Goal: Task Accomplishment & Management: Manage account settings

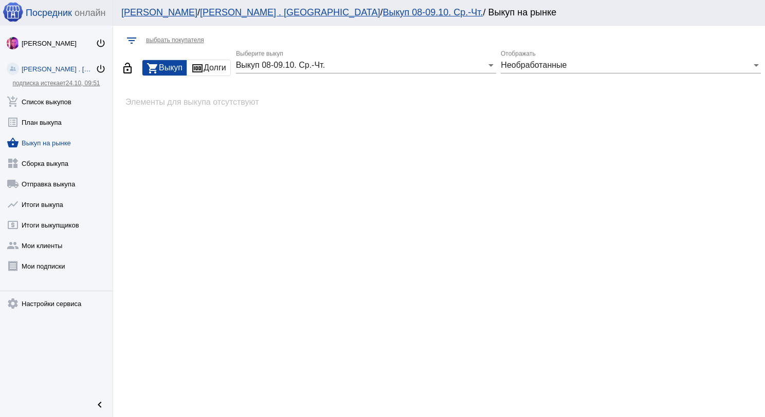
click at [70, 110] on link "list_alt План выкупа" at bounding box center [56, 120] width 113 height 21
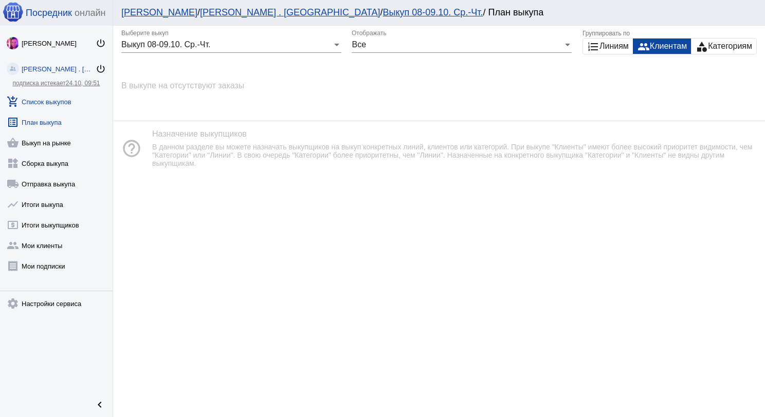
click at [79, 95] on link "add_shopping_cart Список выкупов" at bounding box center [56, 99] width 113 height 21
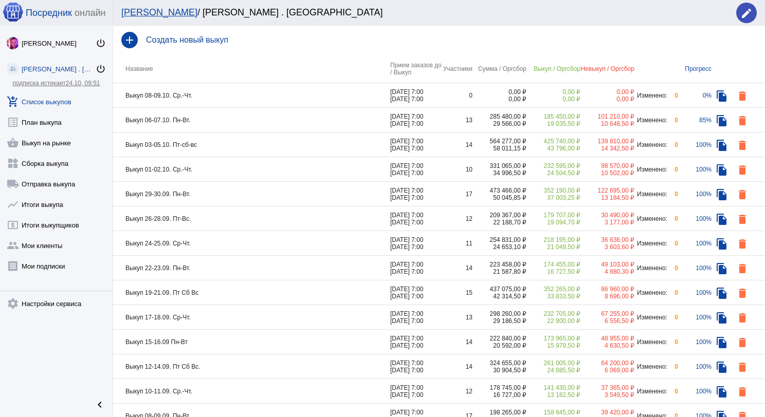
click at [299, 119] on td "Выкуп 06-07.10. Пн-Вт." at bounding box center [251, 120] width 277 height 25
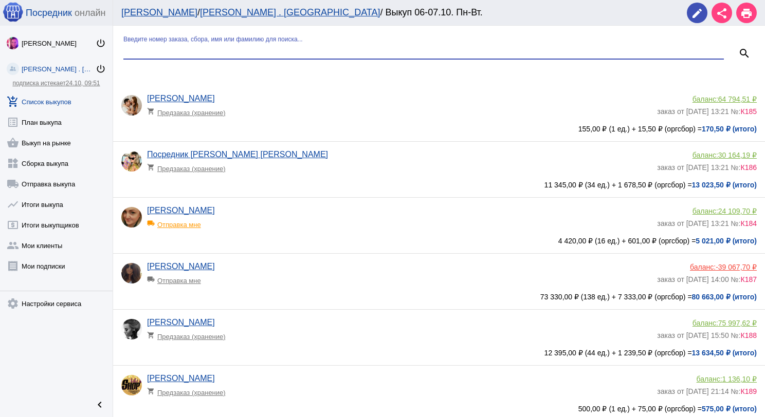
click at [257, 50] on input "Введите номер заказа, сбора, имя или фамилию для поиска..." at bounding box center [423, 50] width 600 height 9
type input "ник"
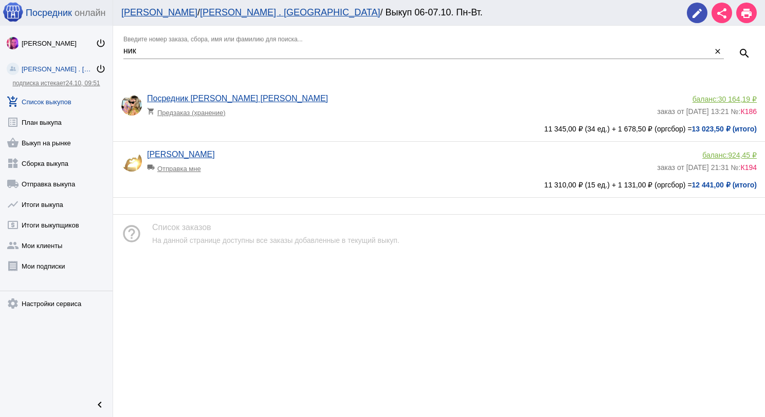
click at [748, 153] on span "924,45 ₽" at bounding box center [742, 155] width 29 height 8
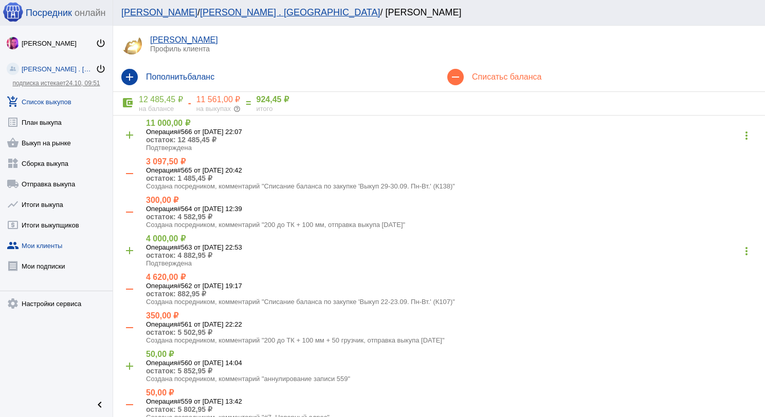
click at [57, 94] on link "add_shopping_cart Список выкупов" at bounding box center [56, 99] width 113 height 21
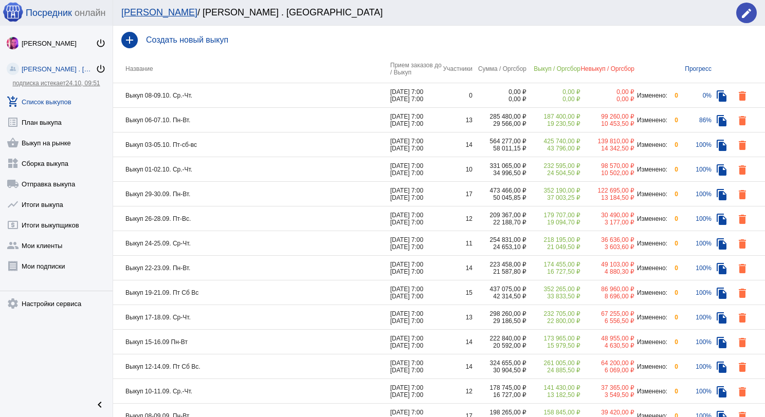
click at [248, 125] on td "Выкуп 06-07.10. Пн-Вт." at bounding box center [251, 120] width 277 height 25
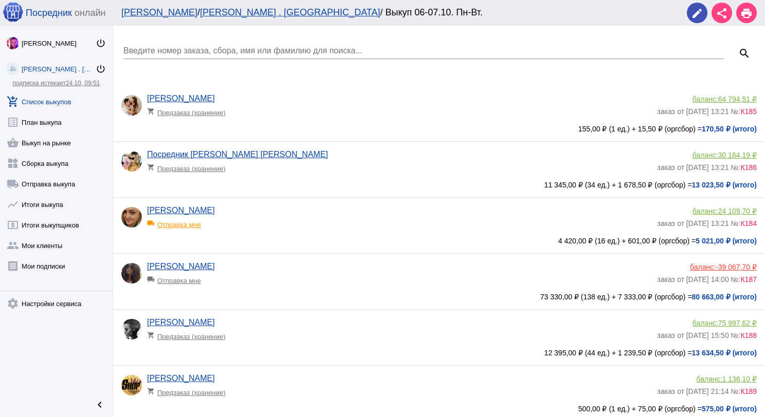
click at [380, 274] on app-delivery-type "local_shipping Отправка мне" at bounding box center [399, 277] width 505 height 13
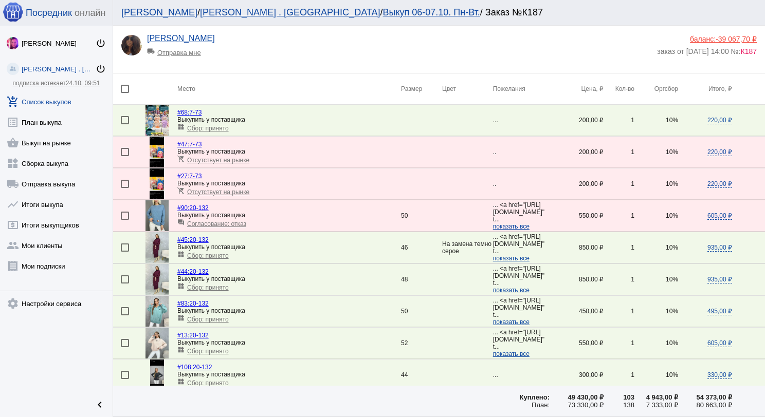
click at [719, 38] on span "-39 067,70 ₽" at bounding box center [735, 39] width 41 height 8
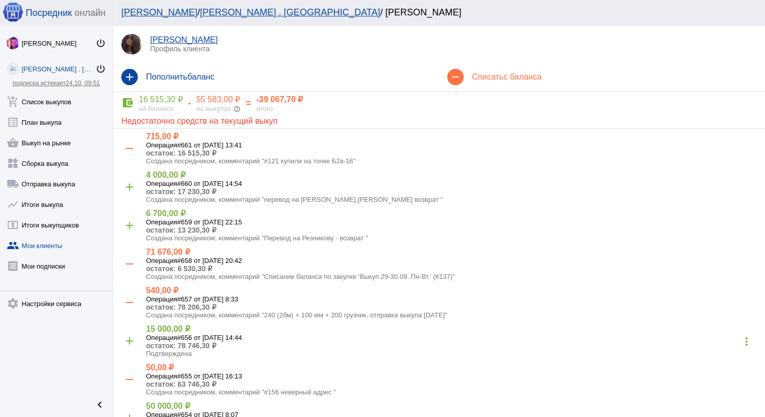
click at [192, 104] on div "-" at bounding box center [189, 103] width 13 height 11
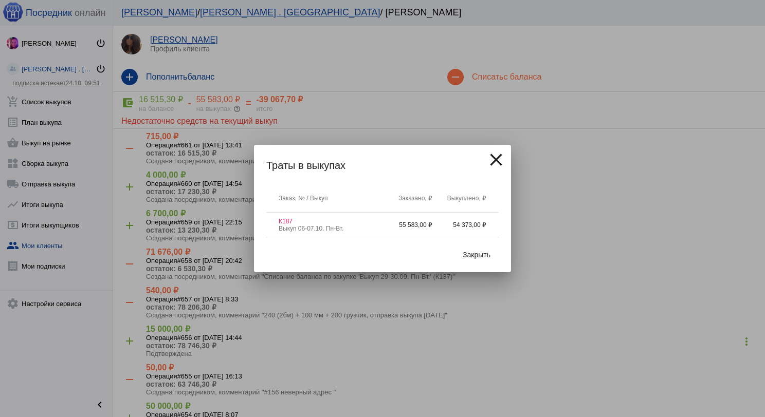
click at [476, 257] on span "Закрыть" at bounding box center [476, 255] width 28 height 8
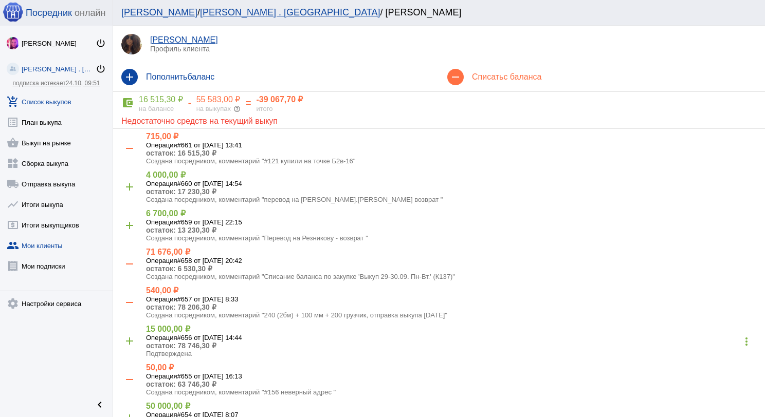
click at [71, 101] on link "add_shopping_cart Список выкупов" at bounding box center [56, 99] width 113 height 21
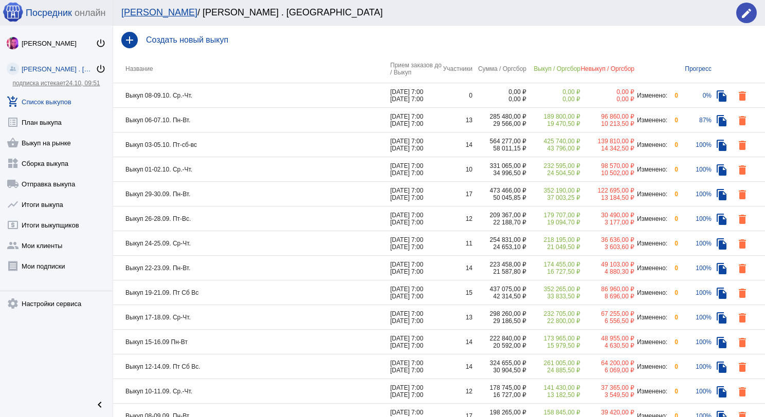
click at [245, 122] on td "Выкуп 06-07.10. Пн-Вт." at bounding box center [251, 120] width 277 height 25
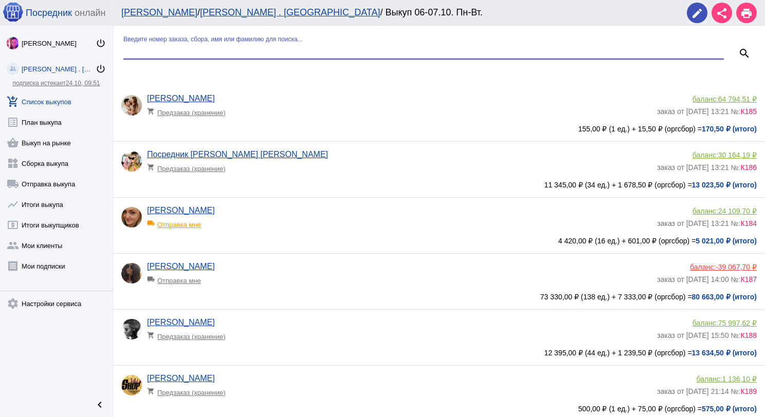
click at [244, 49] on input "Введите номер заказа, сбора, имя или фамилию для поиска..." at bounding box center [423, 50] width 600 height 9
type input "ник"
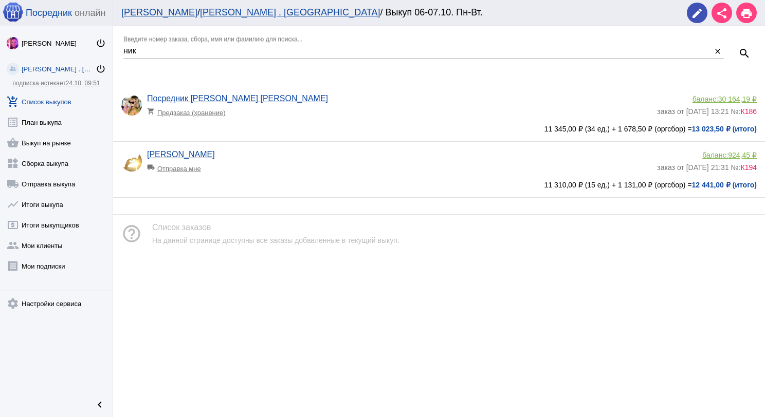
click at [329, 177] on div "[PERSON_NAME] local_shipping Отправка мне" at bounding box center [402, 164] width 510 height 28
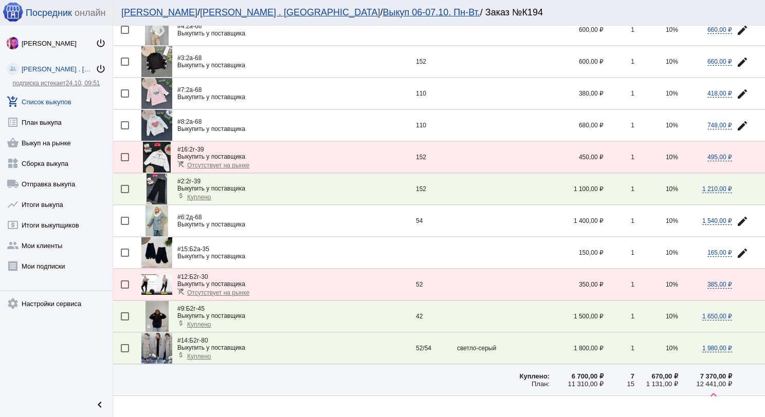
scroll to position [239, 0]
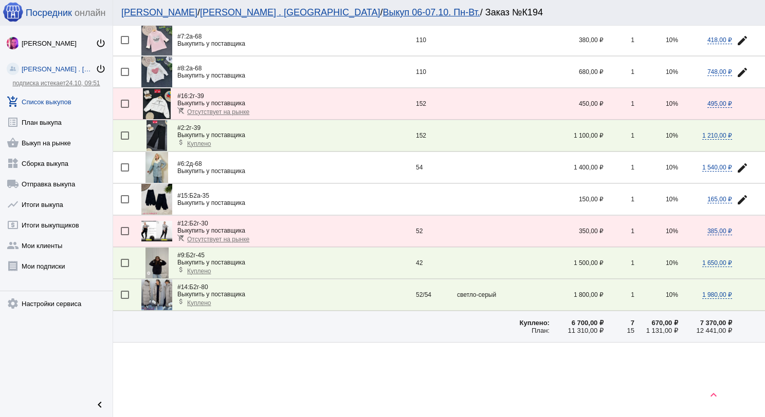
click at [156, 292] on img at bounding box center [156, 294] width 31 height 31
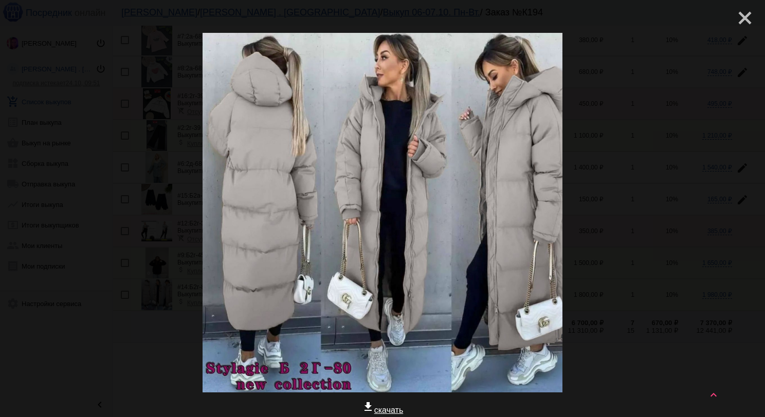
click at [736, 12] on mat-icon "close" at bounding box center [740, 14] width 12 height 12
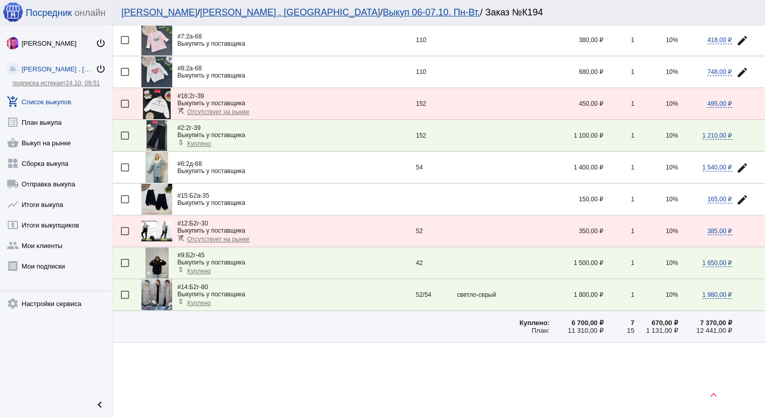
click at [201, 300] on span "Куплено" at bounding box center [199, 303] width 24 height 7
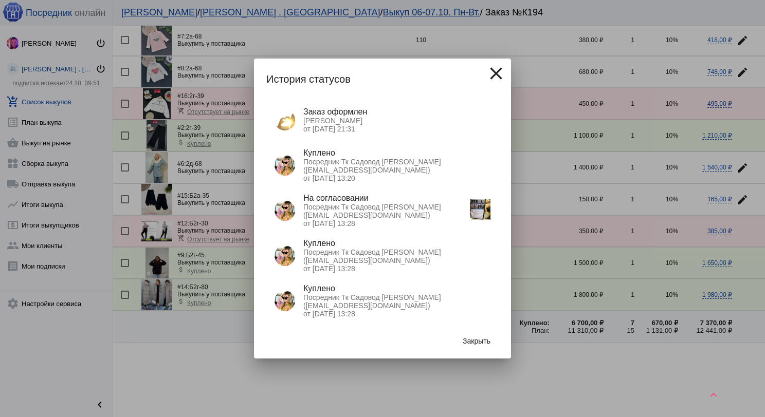
click at [477, 212] on img at bounding box center [480, 209] width 21 height 21
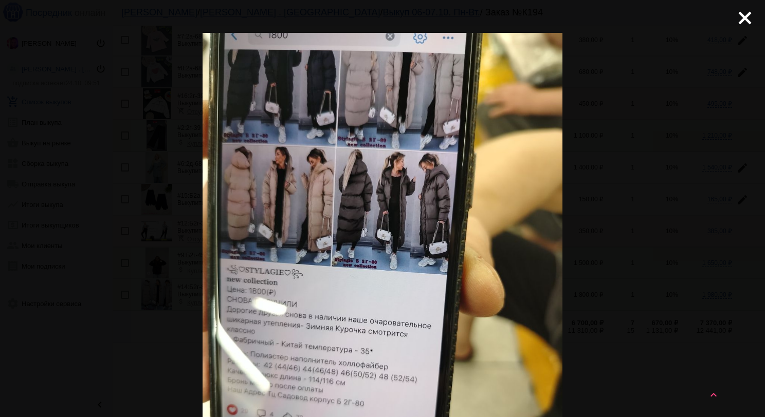
scroll to position [0, 0]
click at [739, 20] on mat-icon "close" at bounding box center [740, 14] width 12 height 12
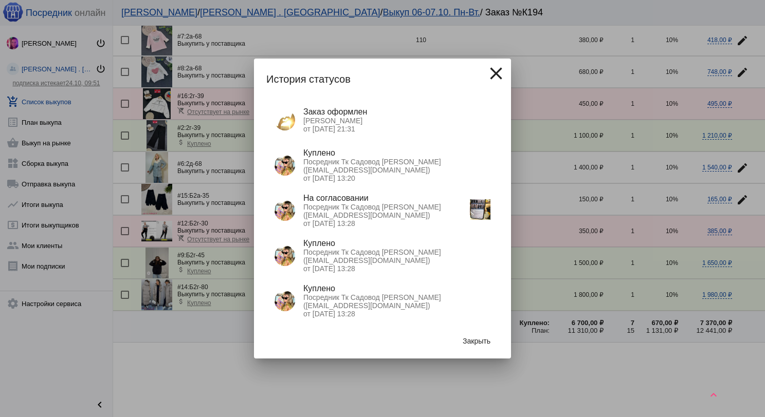
click at [477, 341] on span "Закрыть" at bounding box center [476, 341] width 28 height 8
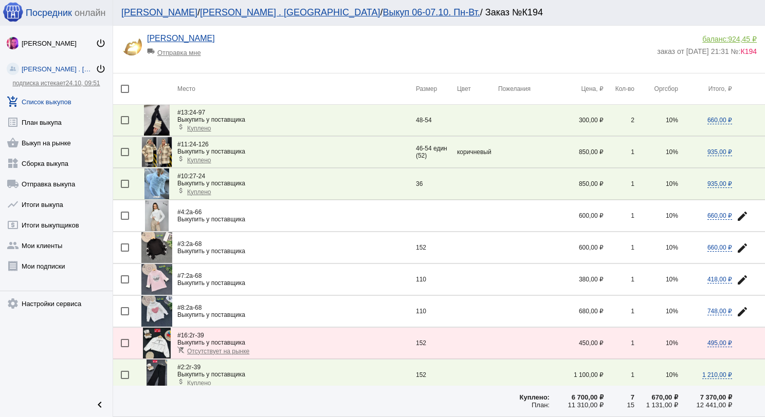
click at [728, 38] on span "924,45 ₽" at bounding box center [742, 39] width 29 height 8
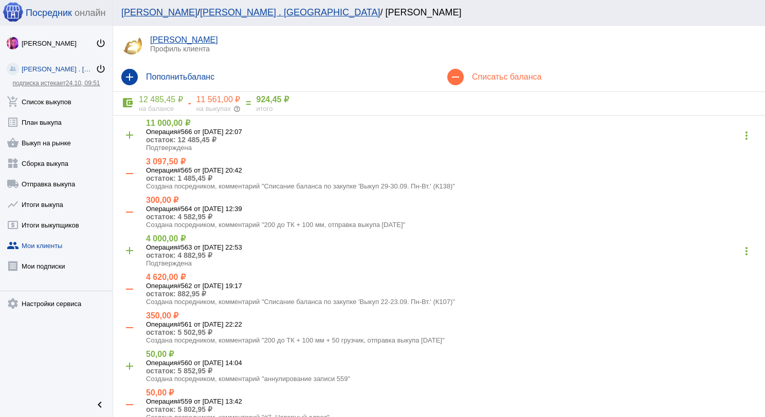
click at [455, 84] on mat-icon "remove" at bounding box center [455, 77] width 16 height 16
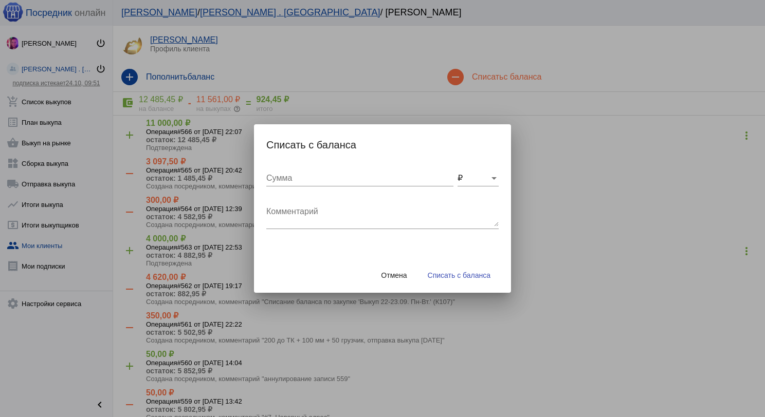
click at [410, 170] on div "Сумма" at bounding box center [359, 174] width 187 height 23
type input "50"
click at [405, 210] on textarea "Комментарий" at bounding box center [382, 216] width 232 height 21
type textarea "#14. Поиск поста, у поставщика указаны маркировки"
click at [439, 281] on button "Списать с баланса" at bounding box center [458, 275] width 79 height 18
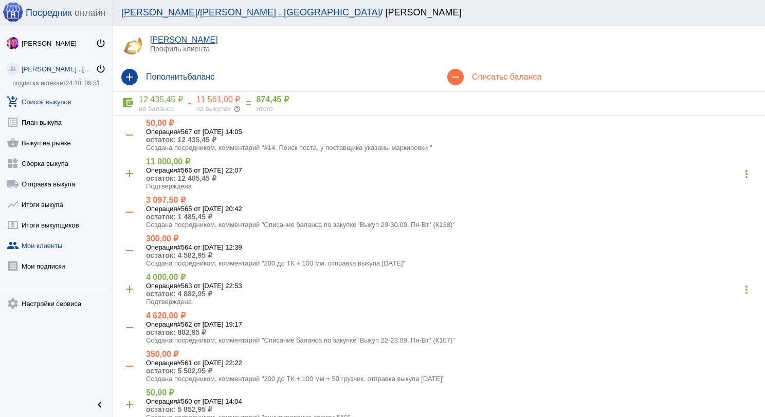
click at [60, 103] on link "add_shopping_cart Список выкупов" at bounding box center [56, 99] width 113 height 21
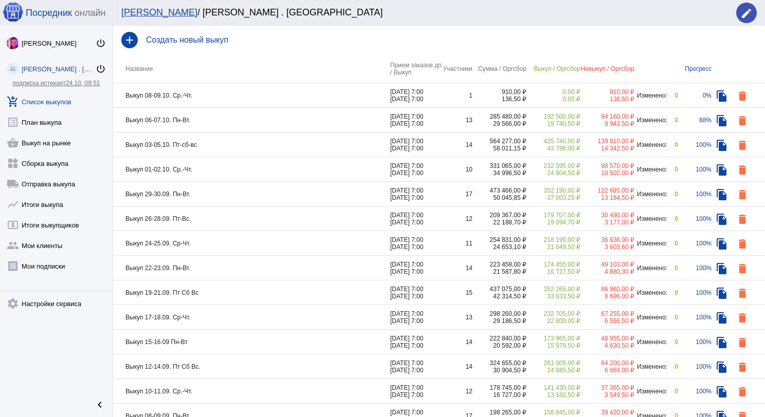
click at [225, 97] on td "Выкуп 08-09.10. Ср.-Чт." at bounding box center [251, 95] width 277 height 25
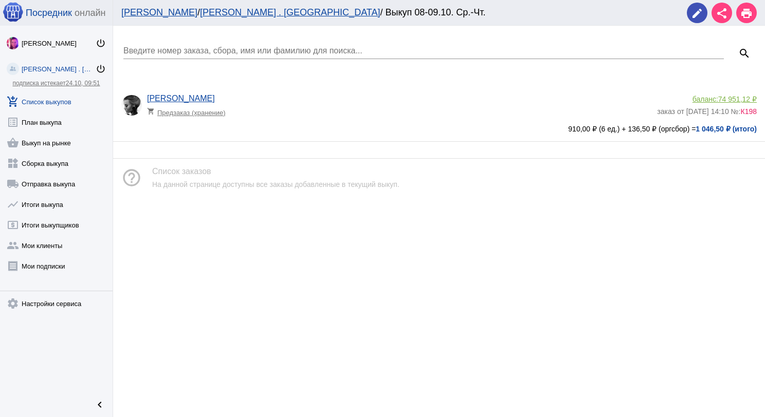
click at [262, 111] on app-delivery-type "shopping_cart Предзаказ (хранение)" at bounding box center [399, 109] width 505 height 13
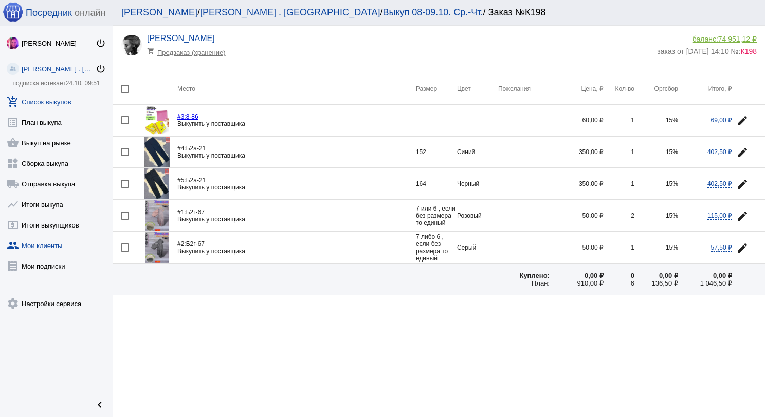
click at [29, 244] on link "group Мои клиенты" at bounding box center [56, 243] width 113 height 21
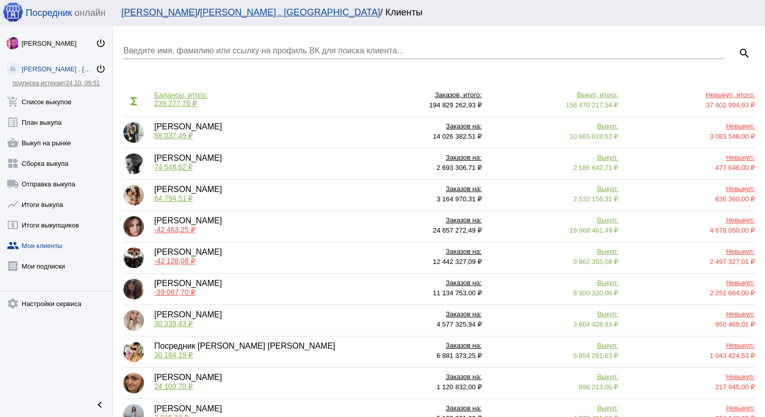
click at [243, 47] on input "Введите имя, фамилию или ссылку на профиль ВК для поиска клиента..." at bounding box center [423, 50] width 600 height 9
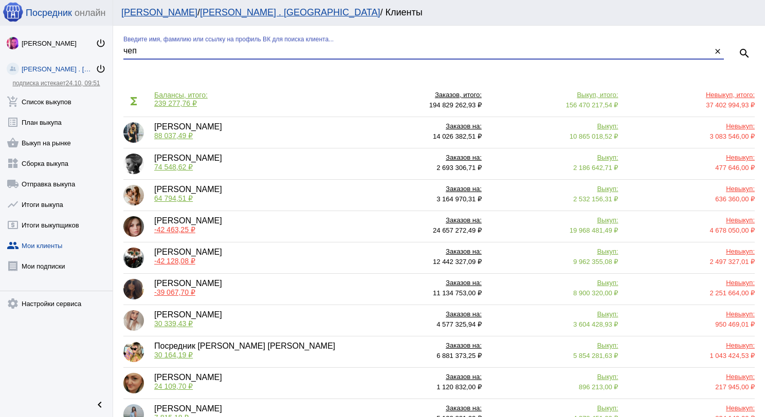
type input "чеп"
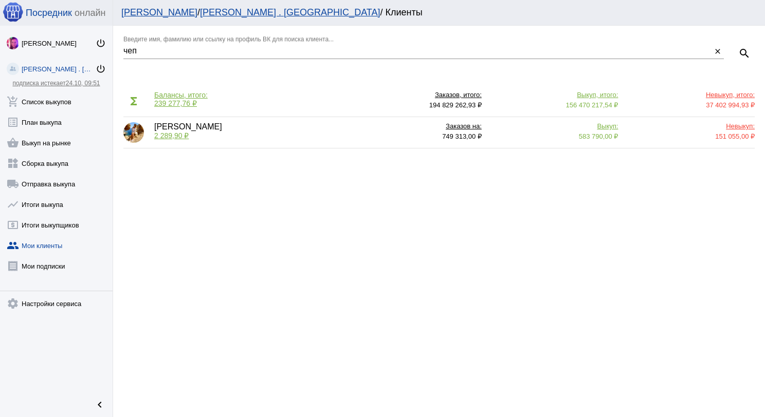
click at [173, 138] on span "2 289,90 ₽" at bounding box center [171, 136] width 34 height 8
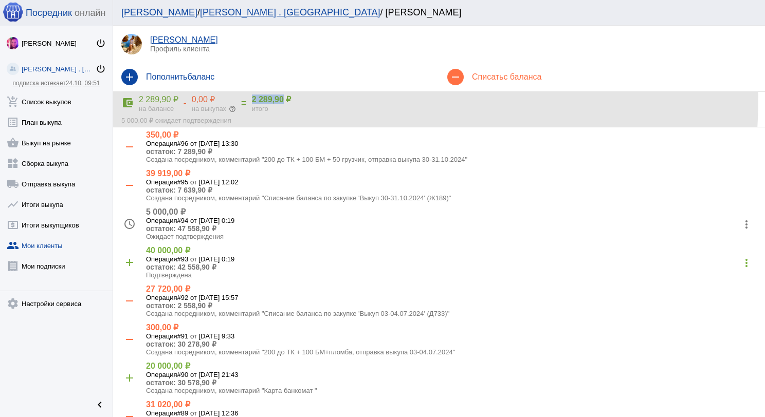
drag, startPoint x: 251, startPoint y: 97, endPoint x: 283, endPoint y: 98, distance: 32.4
click at [283, 98] on b "2 289,90 ₽" at bounding box center [272, 99] width 40 height 9
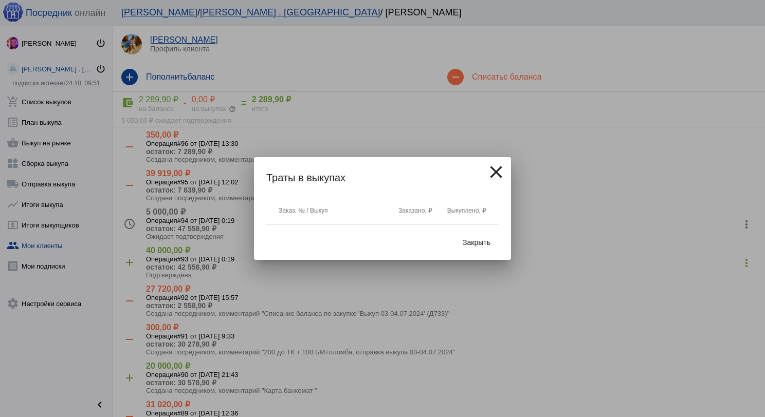
click at [329, 117] on div at bounding box center [382, 208] width 765 height 417
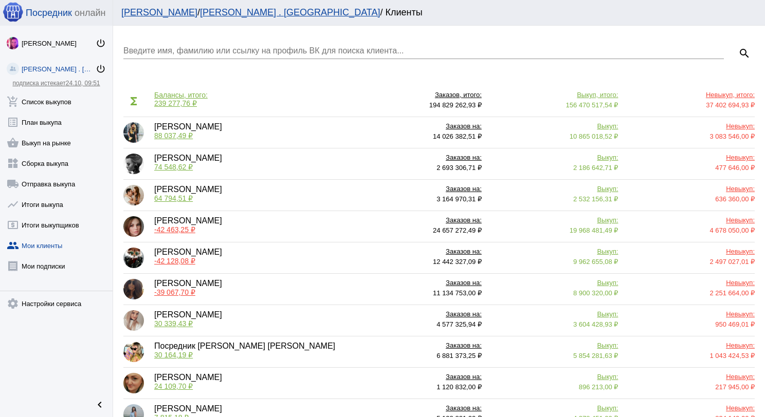
click at [199, 44] on div "Введите имя, фамилию или ссылку на профиль ВК для поиска клиента..." at bounding box center [423, 47] width 600 height 23
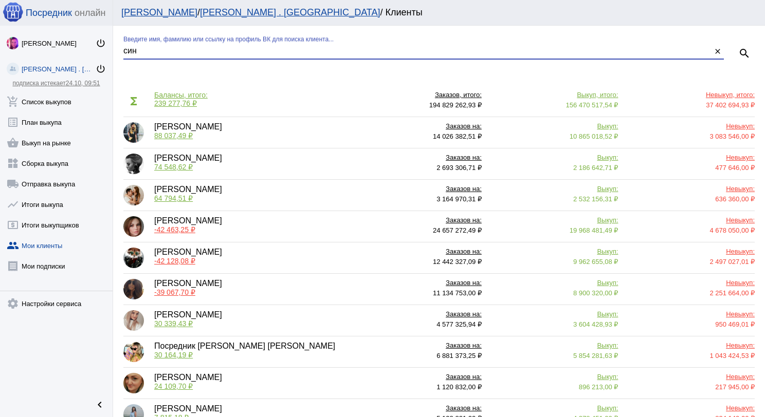
type input "син"
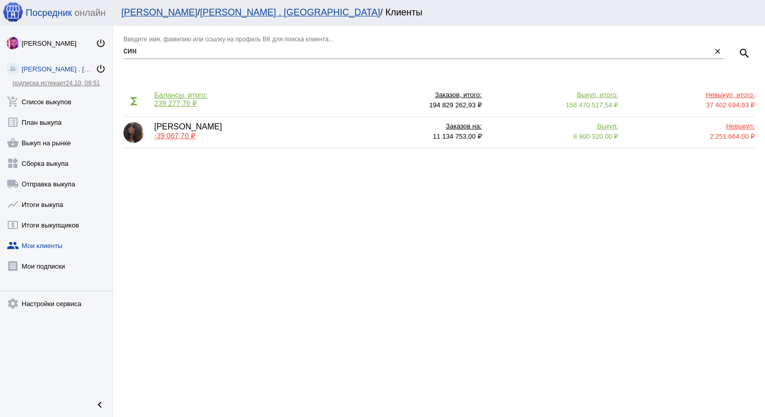
click at [179, 138] on span "-39 067,70 ₽" at bounding box center [174, 136] width 41 height 8
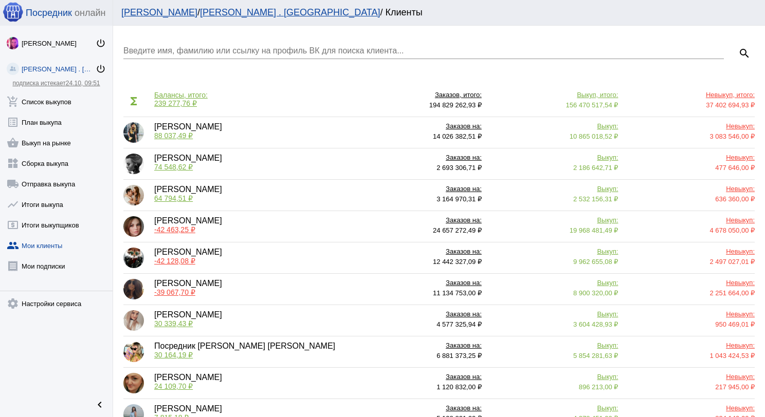
click at [175, 49] on input "Введите имя, фамилию или ссылку на профиль ВК для поиска клиента..." at bounding box center [423, 50] width 600 height 9
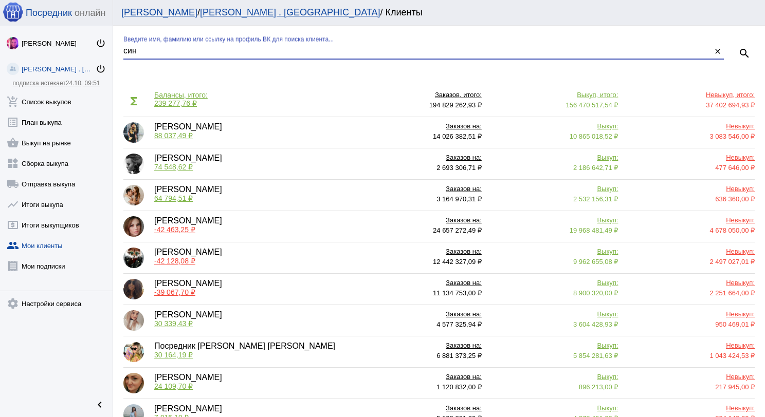
type input "син"
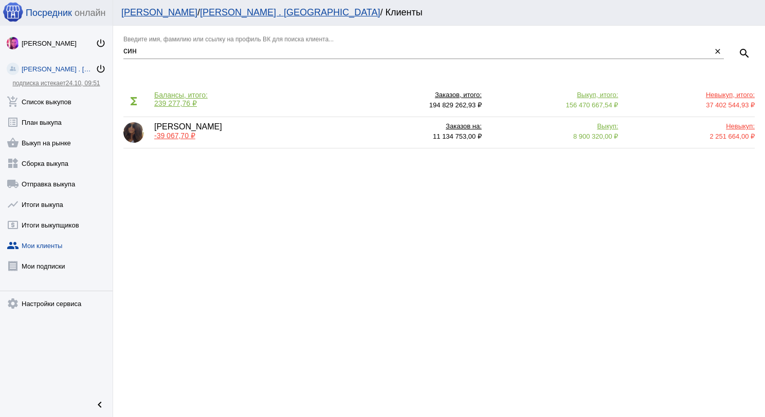
click at [172, 136] on span "-39 067,70 ₽" at bounding box center [174, 136] width 41 height 8
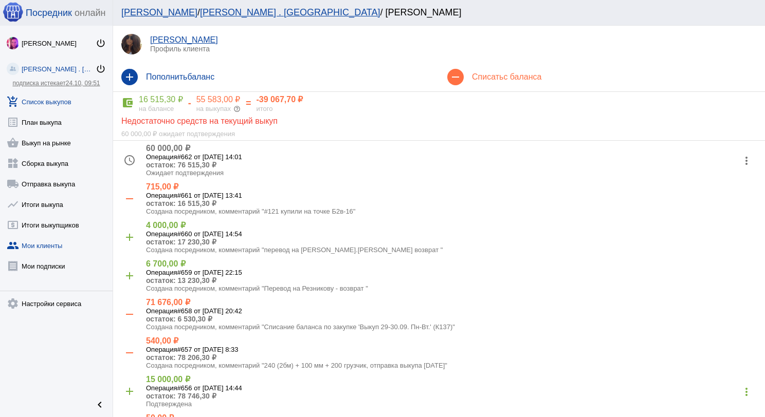
click at [37, 101] on link "add_shopping_cart Список выкупов" at bounding box center [56, 99] width 113 height 21
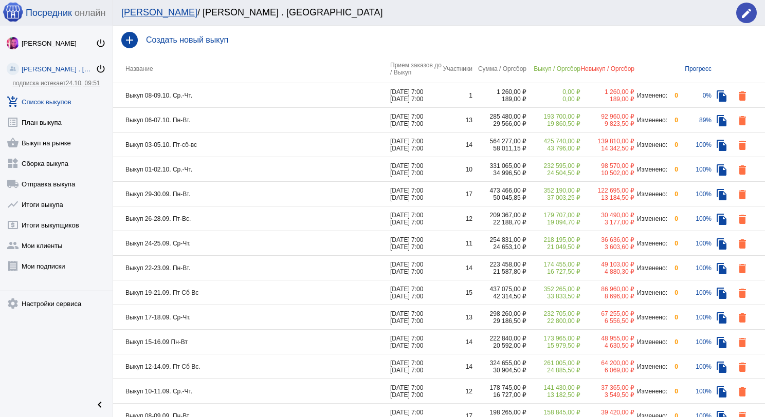
click at [207, 97] on td "Выкуп 08-09.10. Ср.-Чт." at bounding box center [251, 95] width 277 height 25
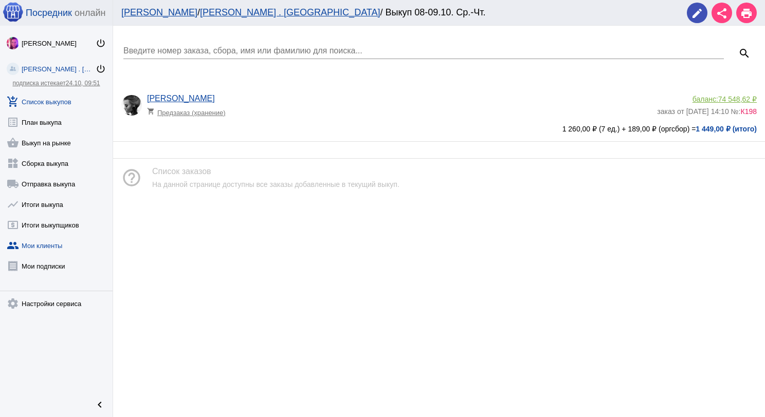
click at [53, 236] on link "group Мои клиенты" at bounding box center [56, 243] width 113 height 21
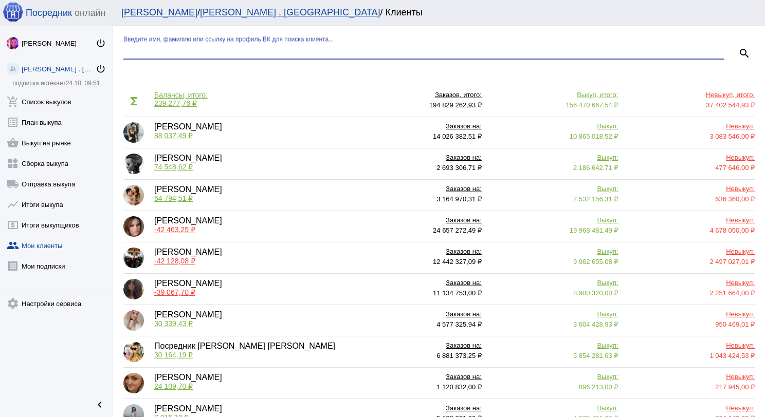
click at [167, 51] on input "Введите имя, фамилию или ссылку на профиль ВК для поиска клиента..." at bounding box center [423, 50] width 600 height 9
type input "чепи"
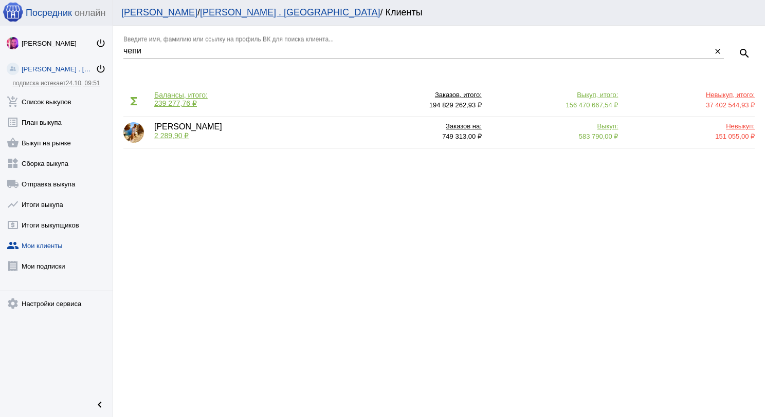
click at [179, 129] on div "[PERSON_NAME] 2 289,90 ₽" at bounding box center [188, 132] width 68 height 21
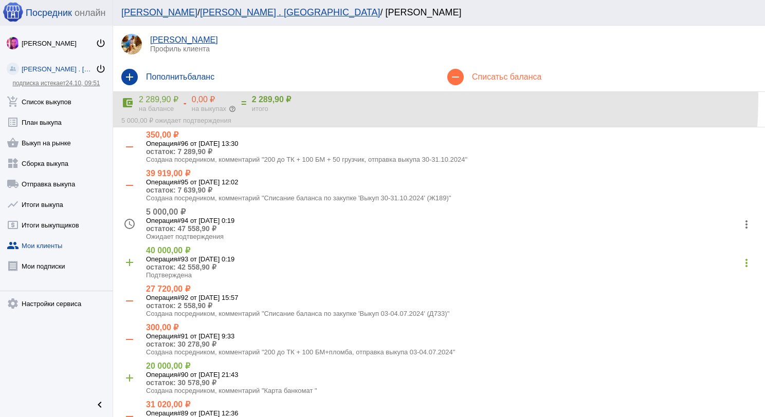
drag, startPoint x: 288, startPoint y: 97, endPoint x: 250, endPoint y: 100, distance: 37.6
click at [250, 100] on div "account_balance_wallet 2 289,90 ₽ на балансе - 0,00 ₽ на выкупах help_outline =…" at bounding box center [438, 104] width 635 height 18
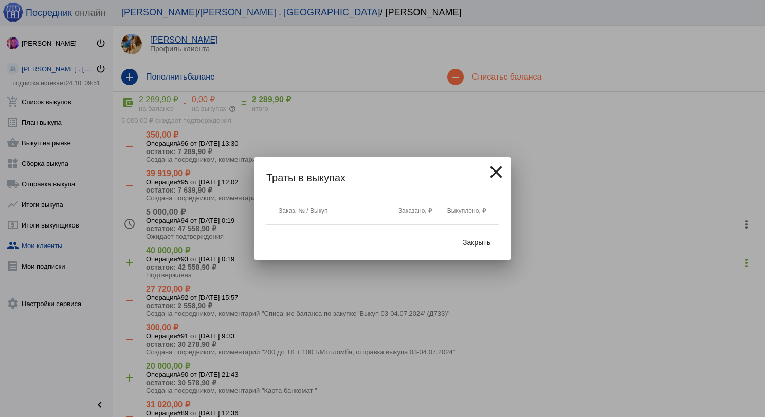
copy div "2 289,90 ₽"
